Goal: Check status: Check status

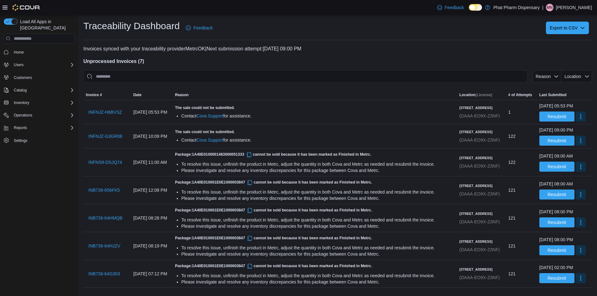
scroll to position [43, 0]
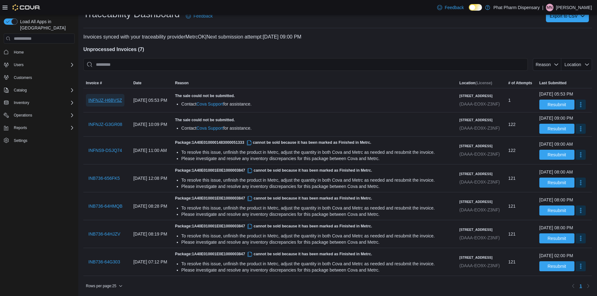
click at [99, 97] on span "INFNJZ-H6BVSZ" at bounding box center [105, 100] width 34 height 6
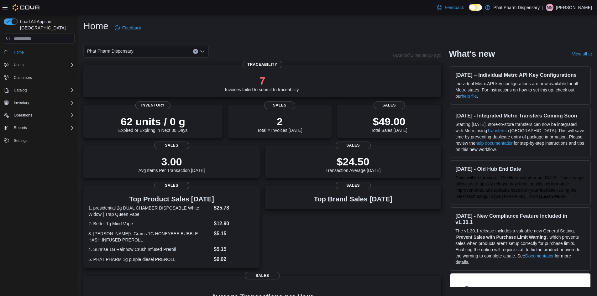
click at [266, 81] on p "7" at bounding box center [262, 81] width 75 height 13
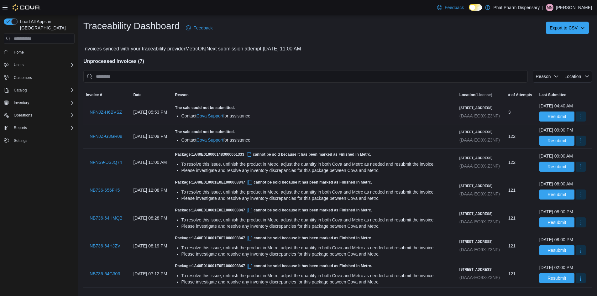
click at [320, 112] on div "The sale could not be submitted. Contact Cova Support for assistance." at bounding box center [314, 112] width 279 height 14
click at [104, 113] on span "INFNJZ-H6BVSZ" at bounding box center [105, 112] width 34 height 6
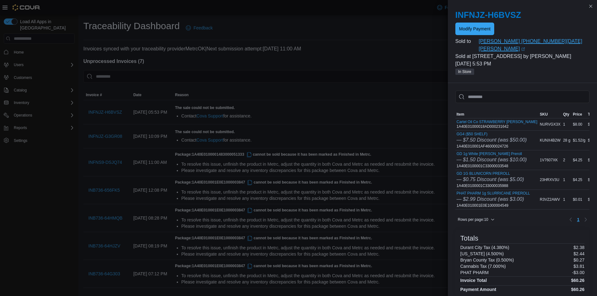
click at [521, 49] on icon "External link" at bounding box center [523, 49] width 4 height 4
